Goal: Complete application form

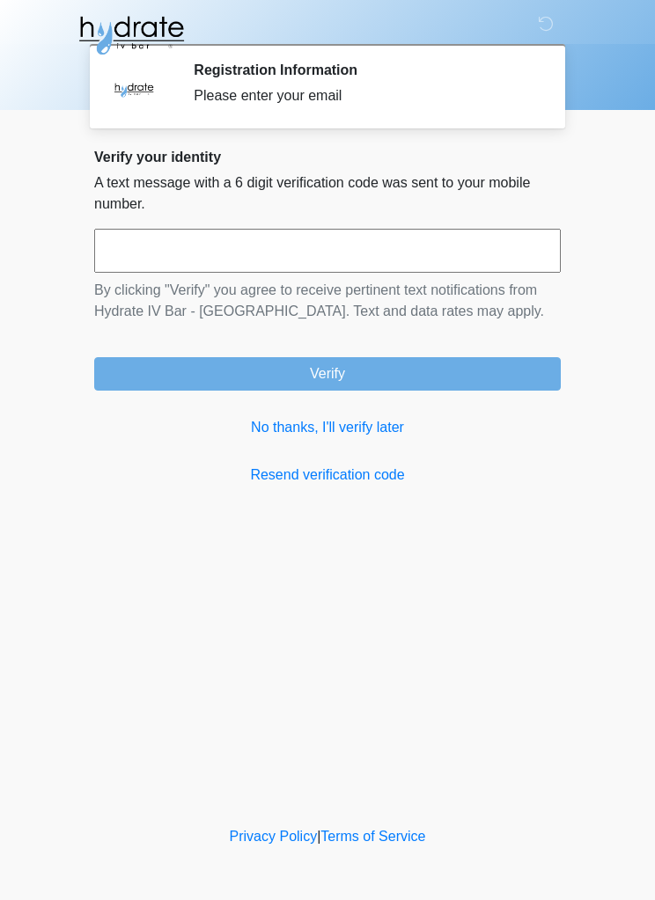
click at [375, 425] on link "No thanks, I'll verify later" at bounding box center [327, 427] width 466 height 21
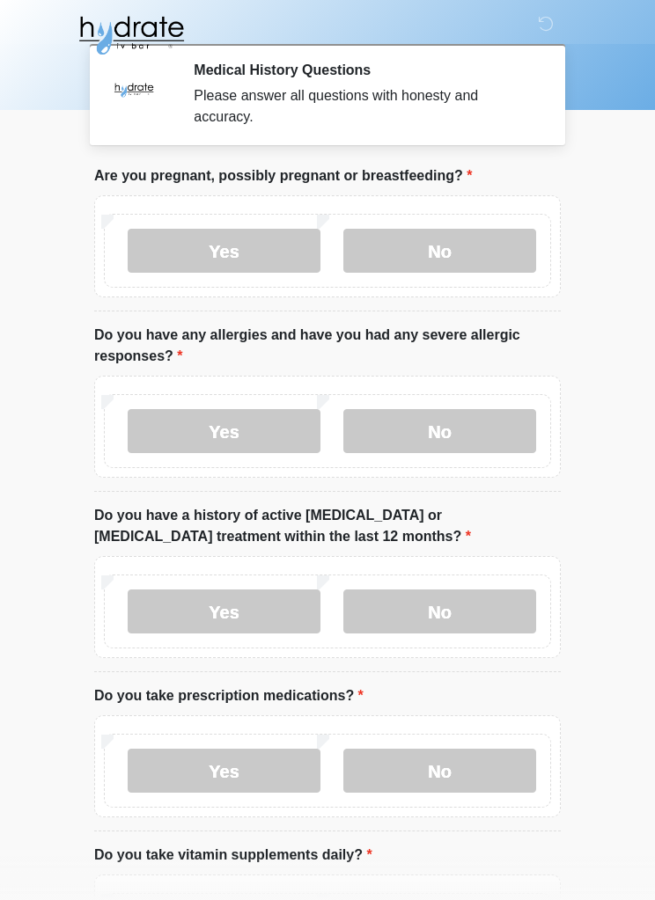
click at [463, 245] on label "No" at bounding box center [439, 251] width 193 height 44
click at [458, 427] on label "No" at bounding box center [439, 431] width 193 height 44
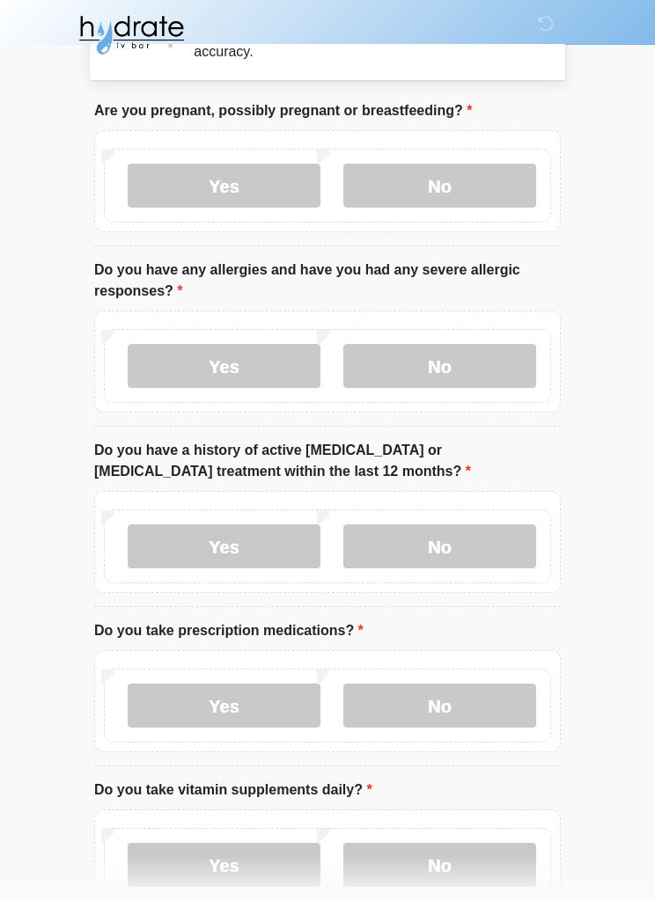
click at [487, 546] on label "No" at bounding box center [439, 547] width 193 height 44
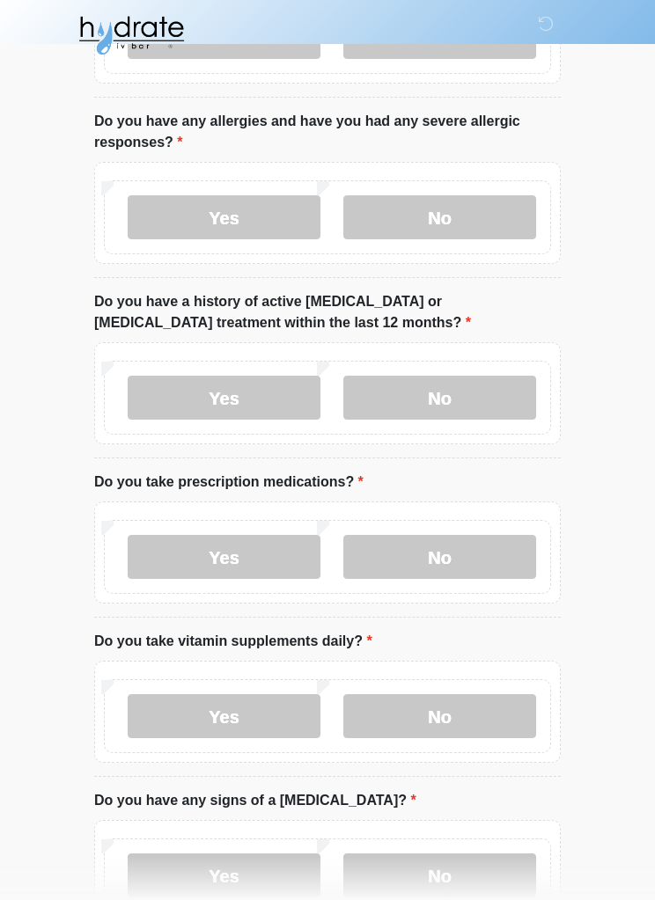
scroll to position [215, 0]
click at [484, 553] on label "No" at bounding box center [439, 556] width 193 height 44
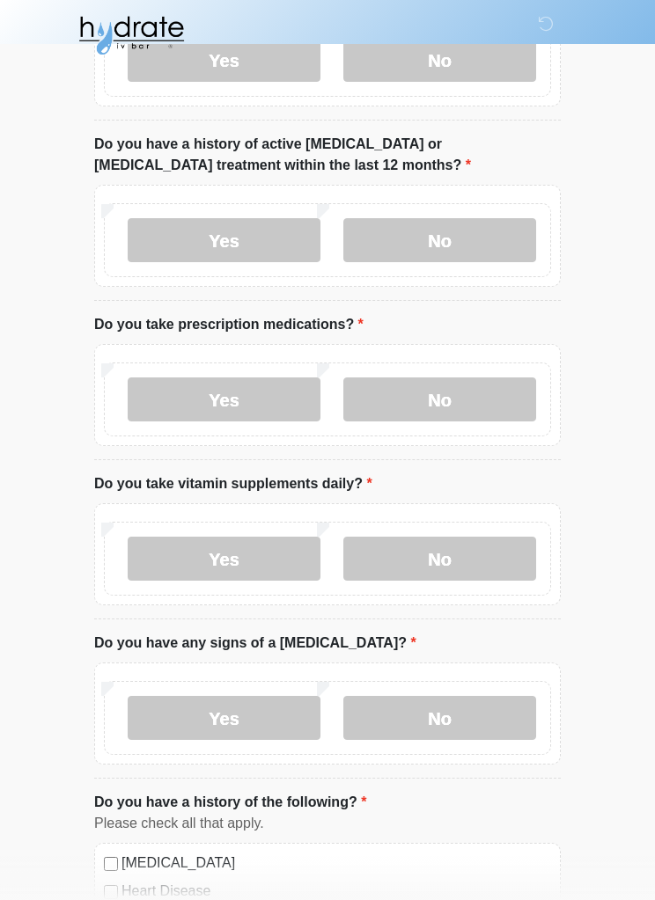
scroll to position [372, 0]
click at [254, 563] on label "Yes" at bounding box center [224, 558] width 193 height 44
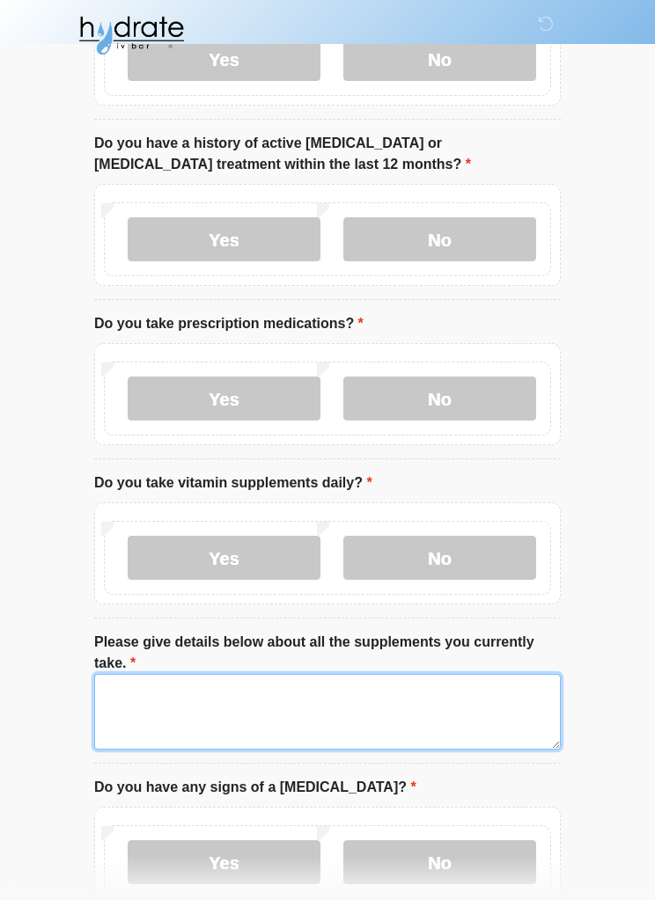
click at [497, 696] on textarea "Please give details below about all the supplements you currently take." at bounding box center [327, 712] width 466 height 76
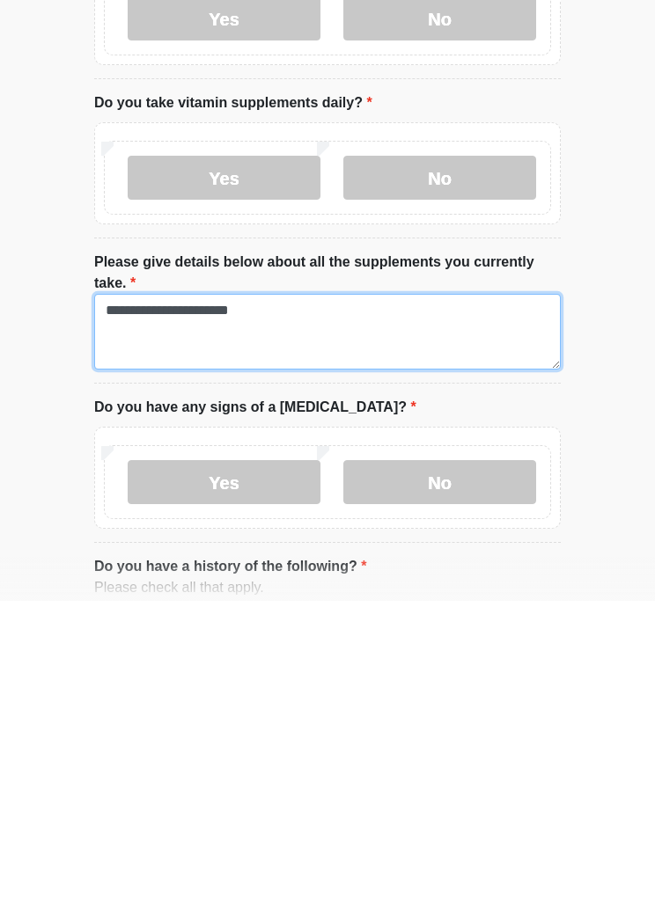
click at [276, 593] on textarea "**********" at bounding box center [327, 631] width 466 height 76
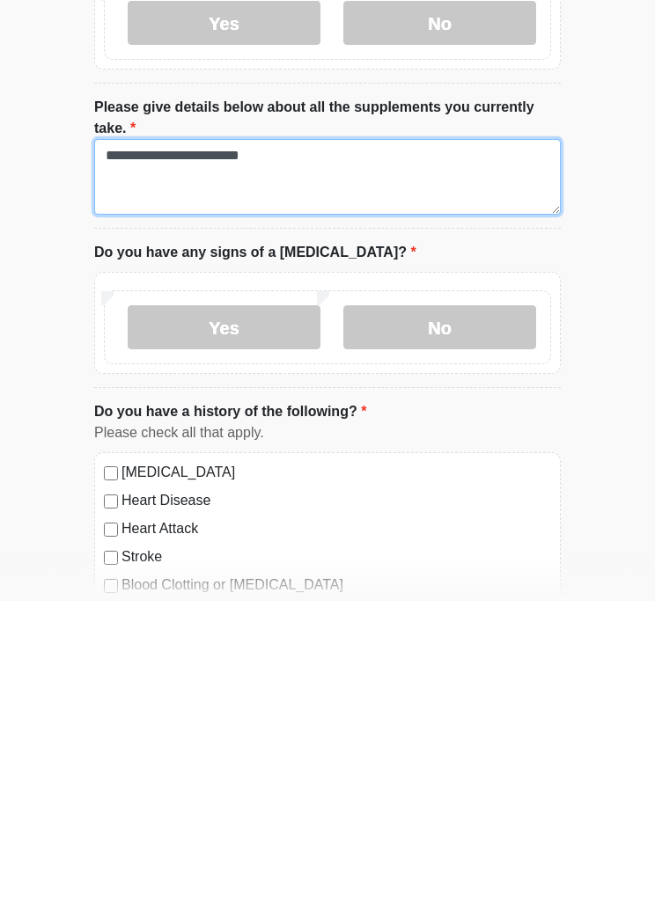
scroll to position [613, 0]
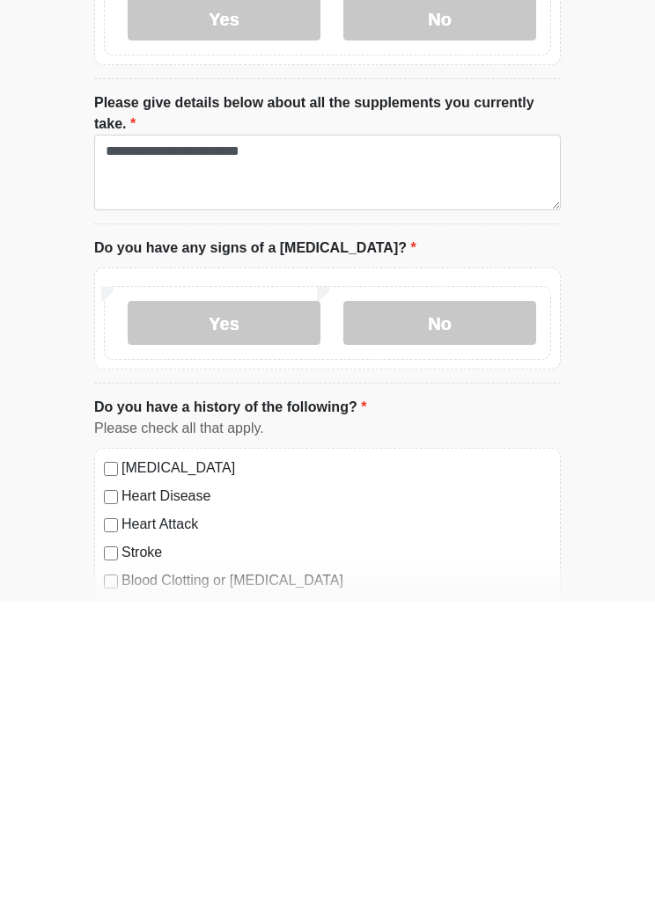
click at [455, 599] on label "No" at bounding box center [439, 621] width 193 height 44
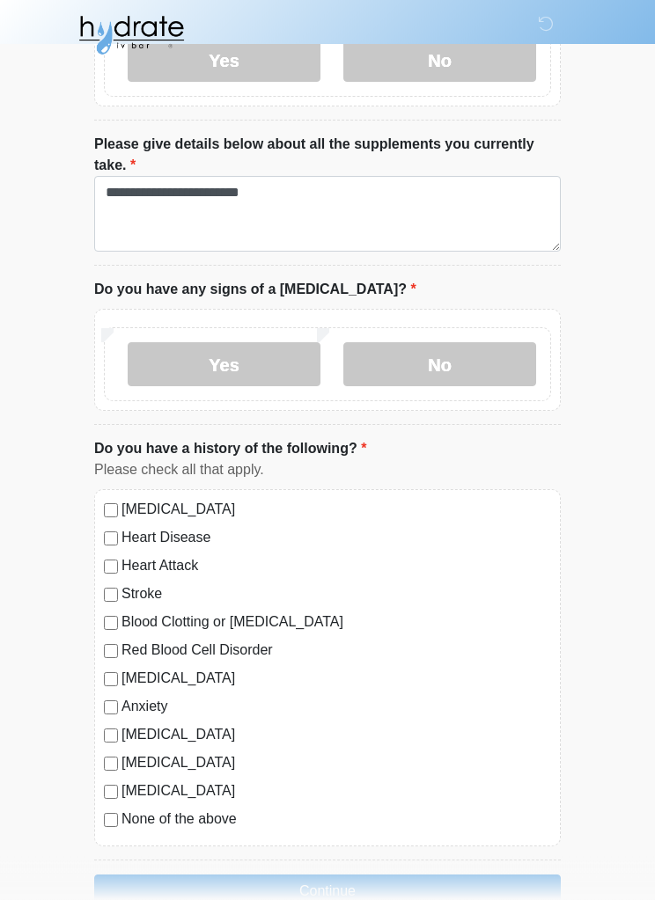
scroll to position [806, 0]
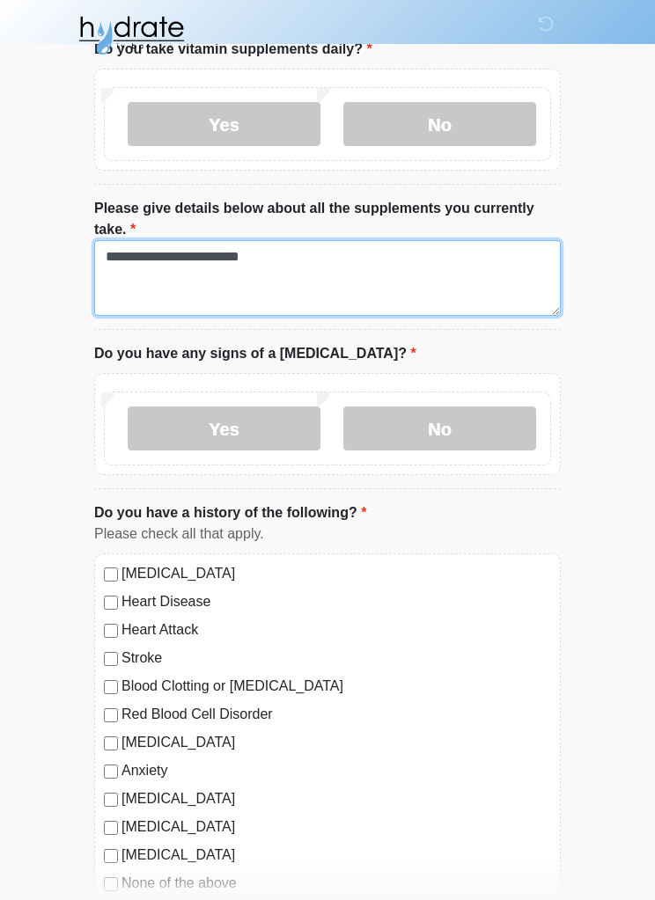
click at [335, 258] on textarea "**********" at bounding box center [327, 278] width 466 height 76
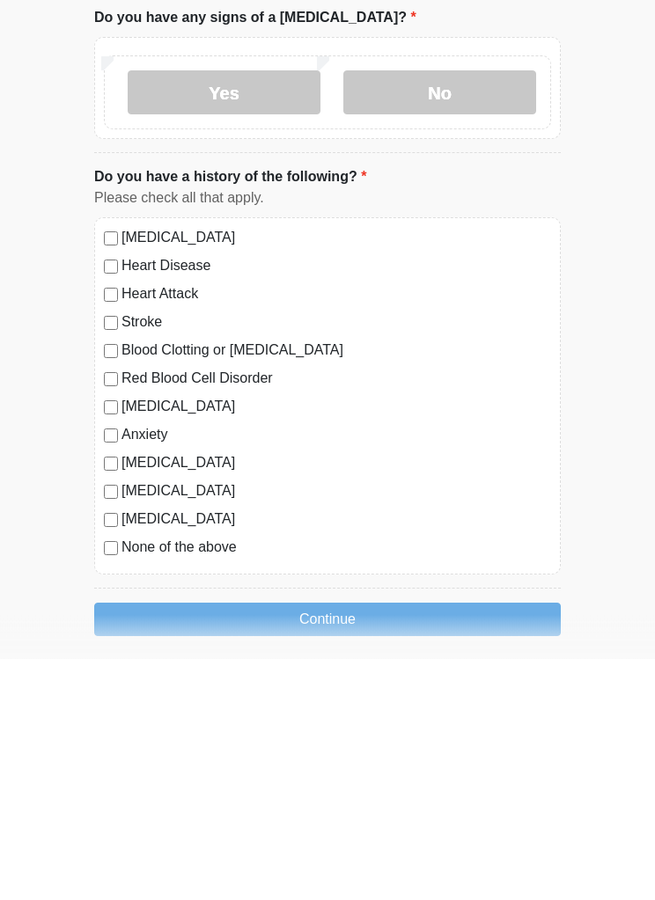
scroll to position [902, 0]
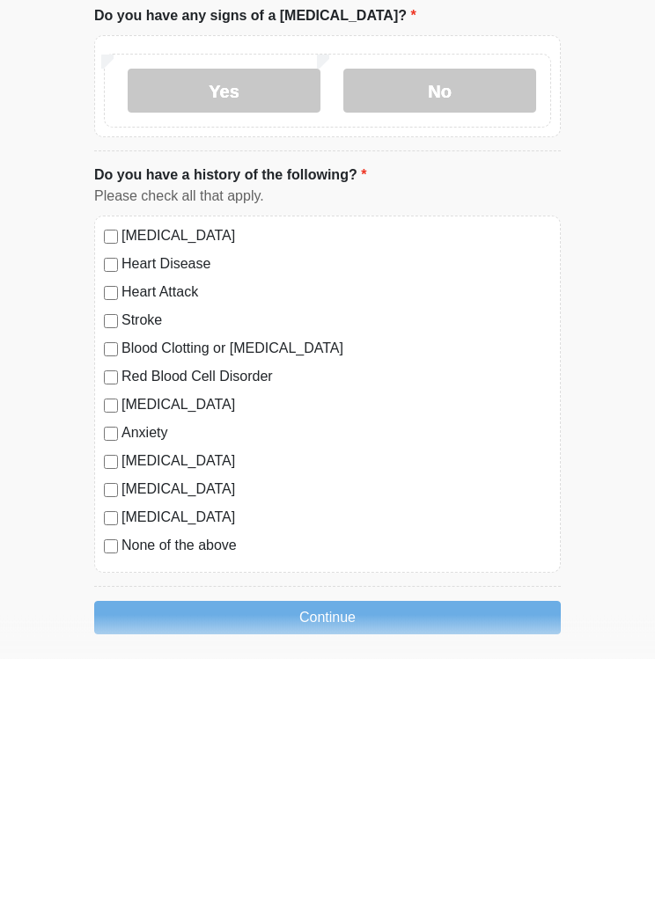
type textarea "**********"
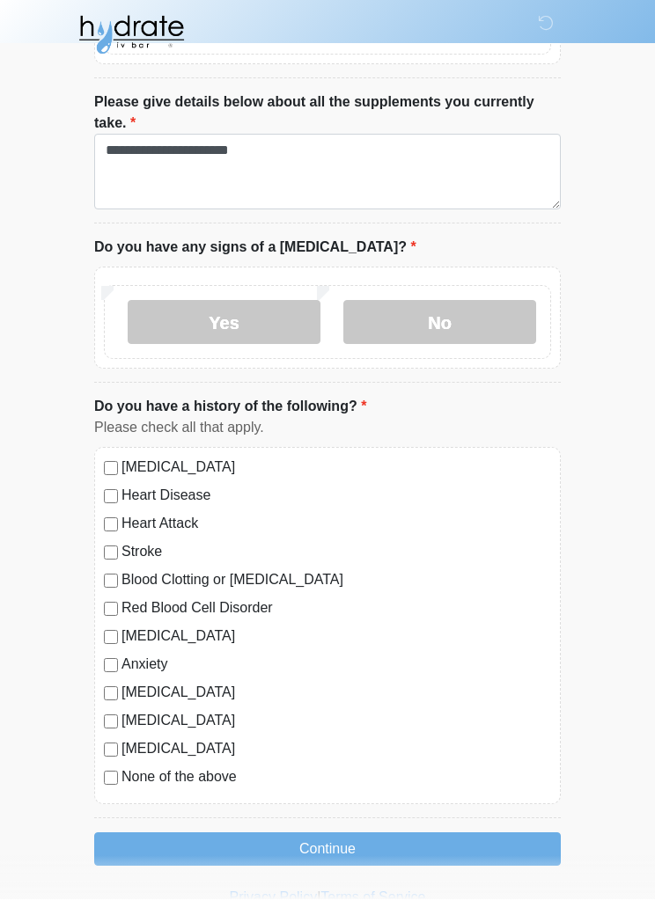
click at [444, 838] on button "Continue" at bounding box center [327, 849] width 466 height 33
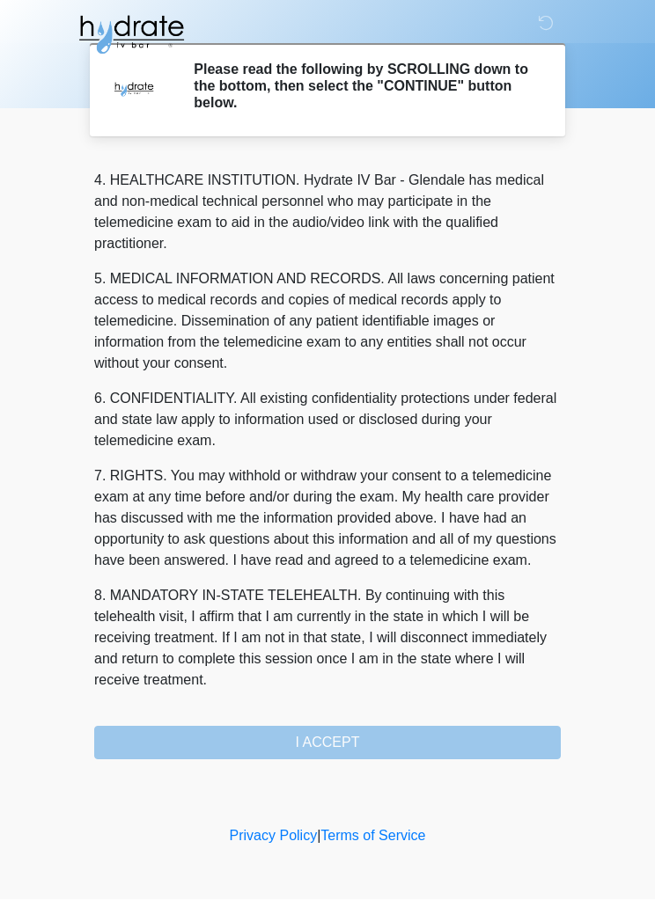
scroll to position [515, 0]
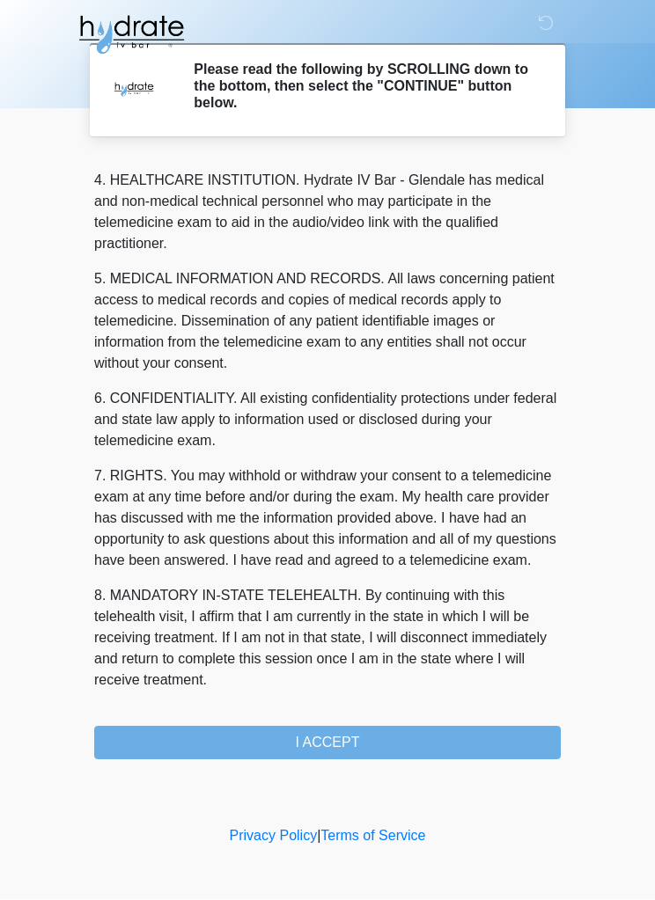
click at [467, 742] on button "I ACCEPT" at bounding box center [327, 743] width 466 height 33
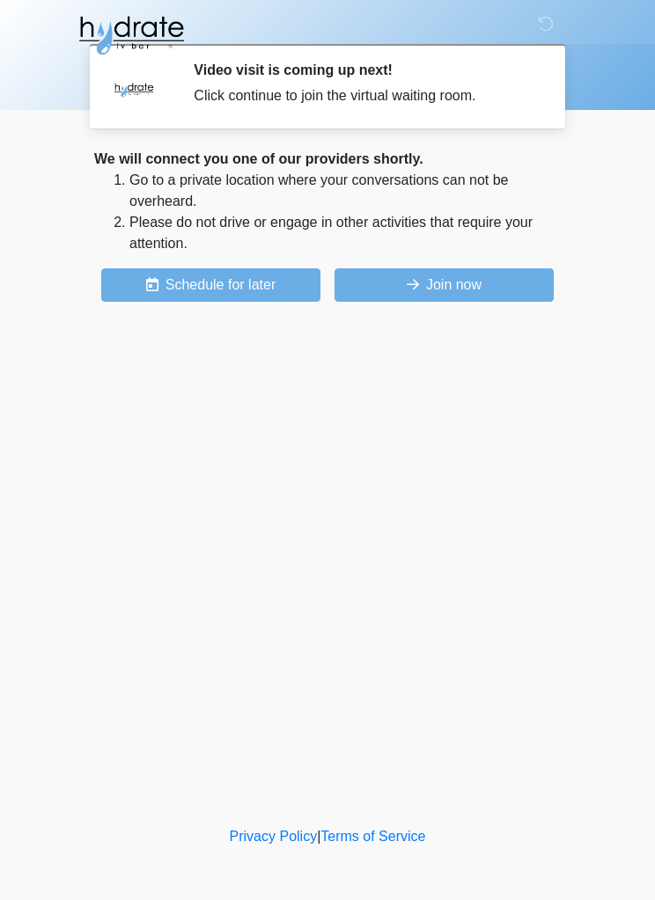
click at [502, 284] on button "Join now" at bounding box center [443, 284] width 219 height 33
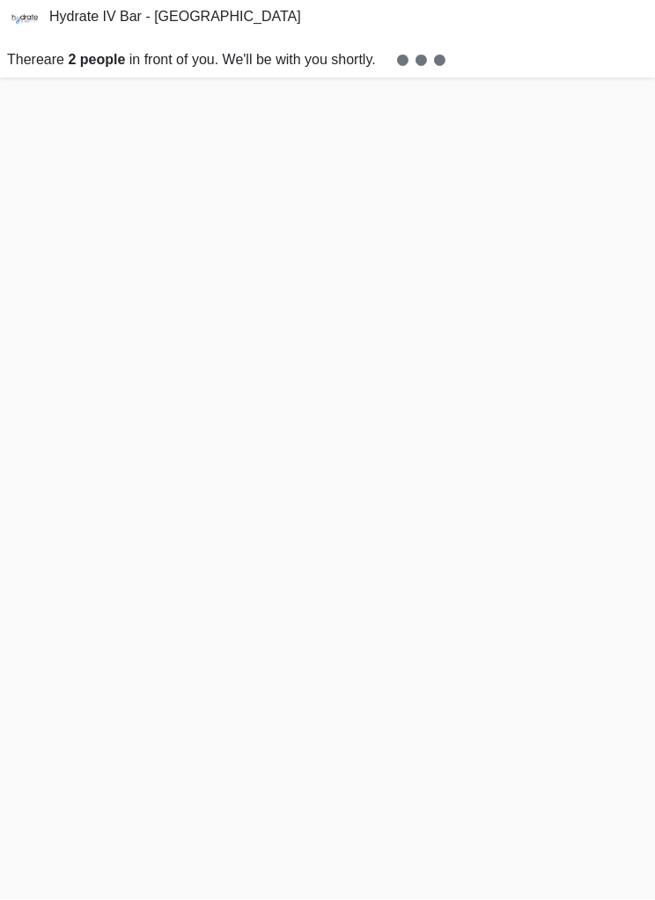
scroll to position [48, 0]
